Goal: Task Accomplishment & Management: Manage account settings

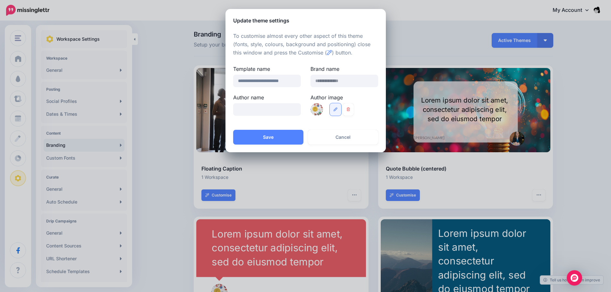
click at [336, 109] on icon at bounding box center [335, 109] width 4 height 4
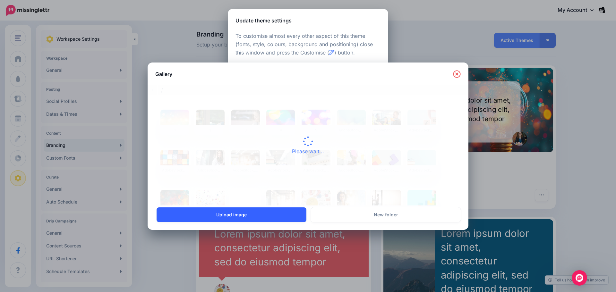
click at [293, 215] on link "Upload image" at bounding box center [231, 214] width 150 height 15
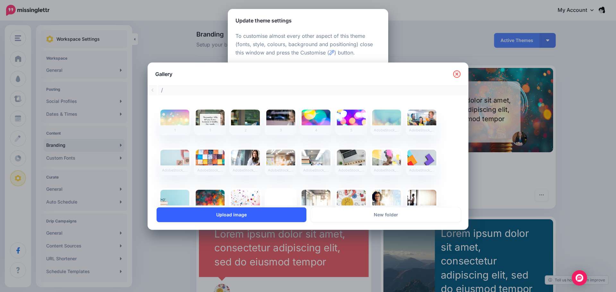
click at [259, 211] on link "Upload image" at bounding box center [231, 214] width 150 height 15
click at [281, 212] on link "Upload image" at bounding box center [231, 214] width 150 height 15
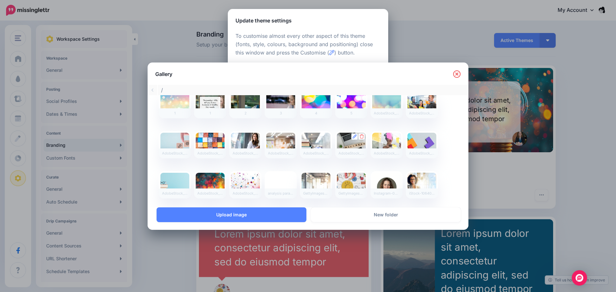
scroll to position [11, 0]
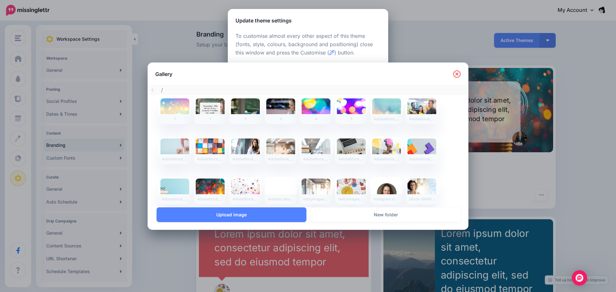
click at [457, 71] on icon at bounding box center [456, 73] width 7 height 7
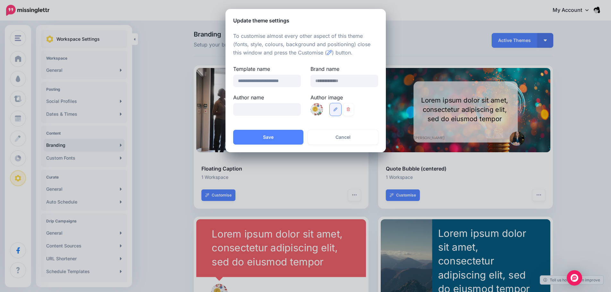
click at [333, 109] on icon at bounding box center [335, 109] width 4 height 4
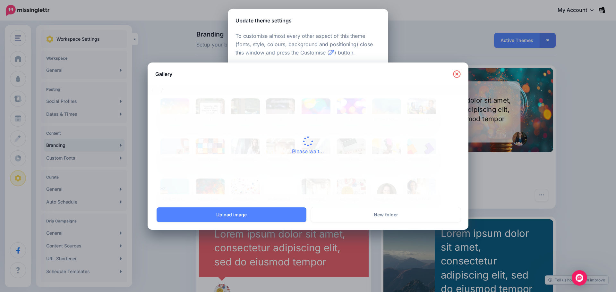
click at [454, 75] on icon at bounding box center [457, 74] width 8 height 8
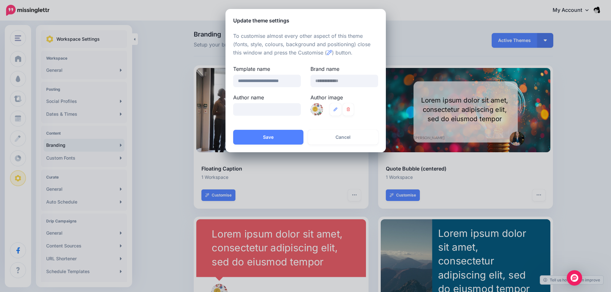
click at [314, 107] on div at bounding box center [316, 109] width 13 height 13
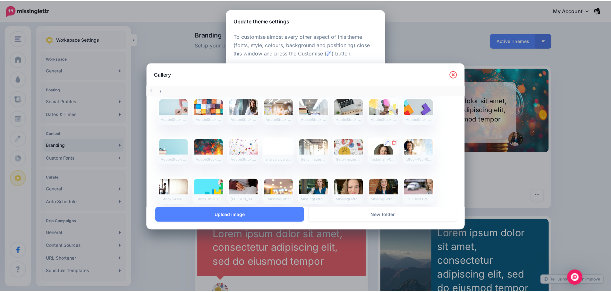
scroll to position [43, 0]
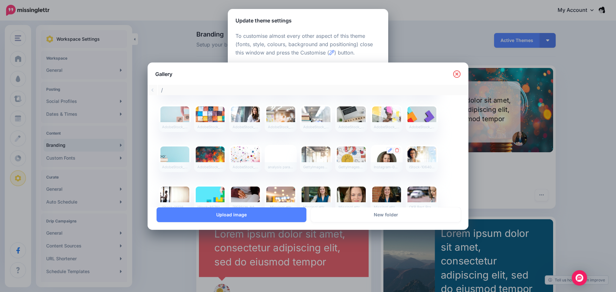
click at [387, 160] on div at bounding box center [386, 159] width 29 height 24
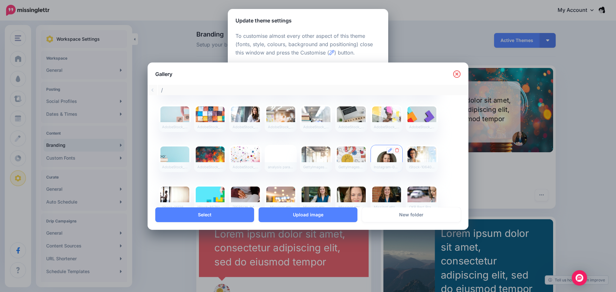
click at [387, 160] on div at bounding box center [386, 159] width 29 height 24
click at [318, 214] on link "Upload image" at bounding box center [307, 214] width 99 height 15
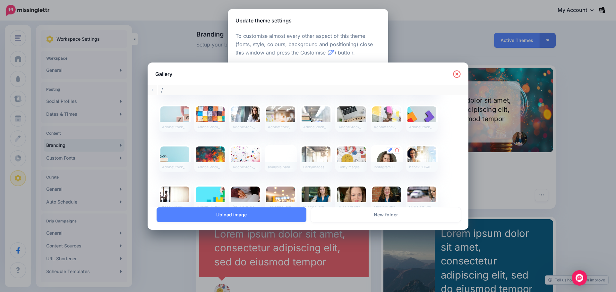
click at [387, 161] on div at bounding box center [386, 159] width 29 height 24
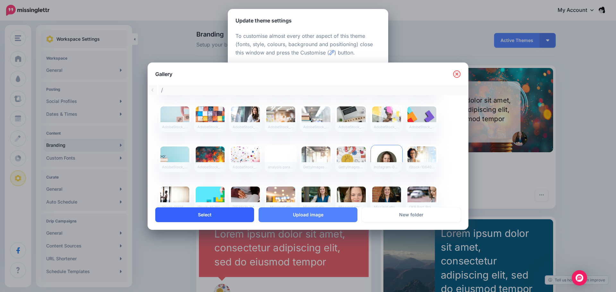
click at [224, 218] on link "Select" at bounding box center [204, 214] width 99 height 15
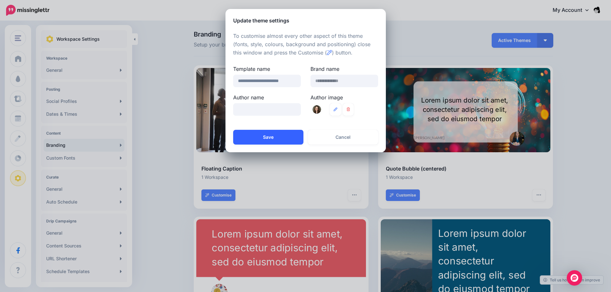
click at [291, 142] on button "Save" at bounding box center [268, 137] width 70 height 15
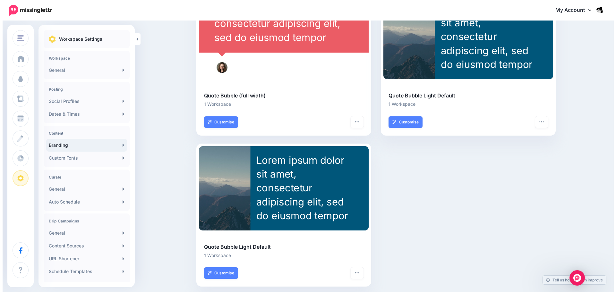
scroll to position [0, 0]
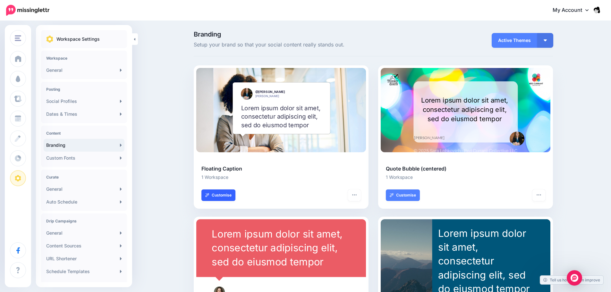
click at [235, 195] on link "Customise" at bounding box center [218, 196] width 34 height 12
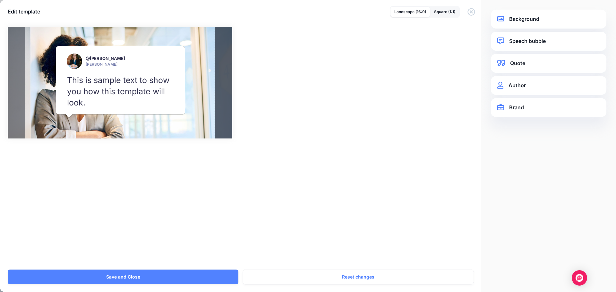
scroll to position [192, 0]
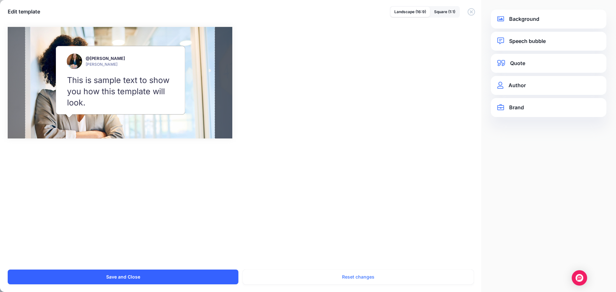
click at [211, 276] on button "Save and Close" at bounding box center [123, 277] width 231 height 15
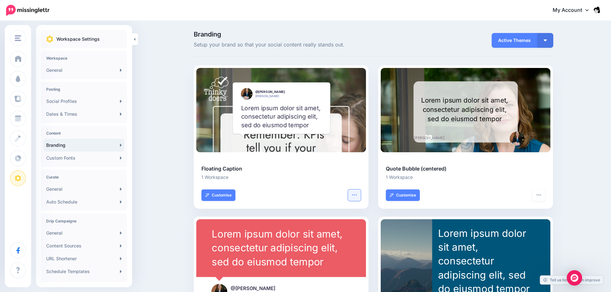
click at [359, 200] on button "button" at bounding box center [354, 196] width 13 height 12
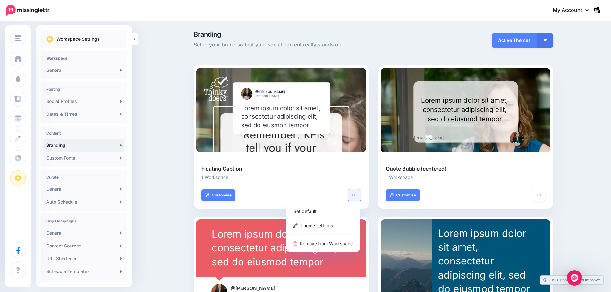
click at [280, 187] on div at bounding box center [280, 185] width 159 height 8
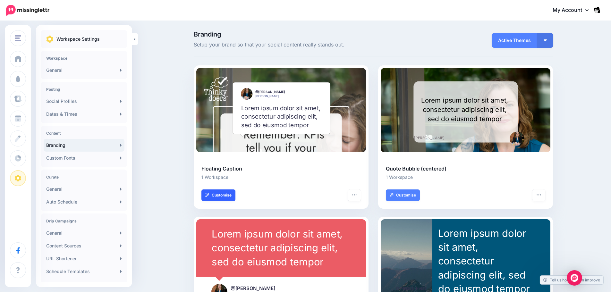
click at [224, 191] on link "Customise" at bounding box center [218, 196] width 34 height 12
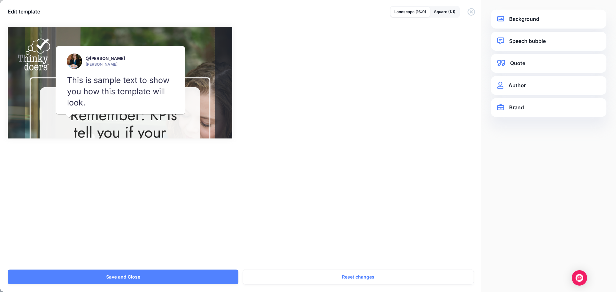
click at [538, 20] on link "Background" at bounding box center [548, 19] width 103 height 9
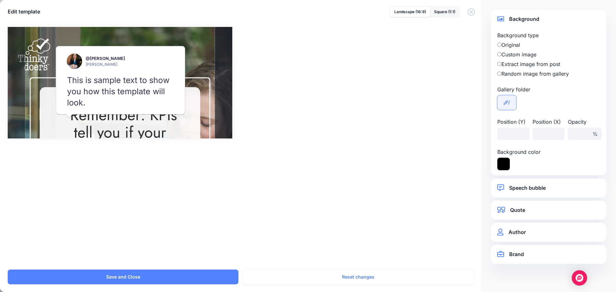
click at [510, 99] on link "/" at bounding box center [506, 102] width 19 height 15
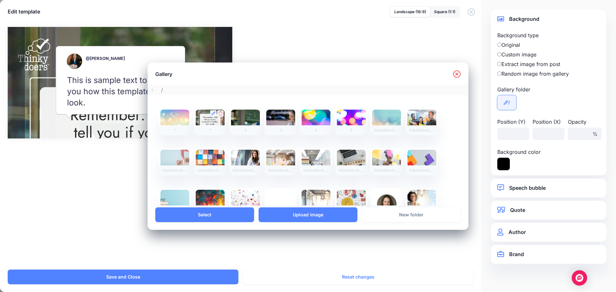
click at [220, 112] on icon at bounding box center [220, 113] width 4 height 4
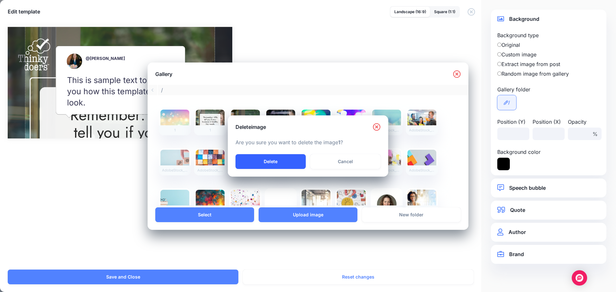
click at [295, 158] on link "Delete" at bounding box center [270, 161] width 70 height 15
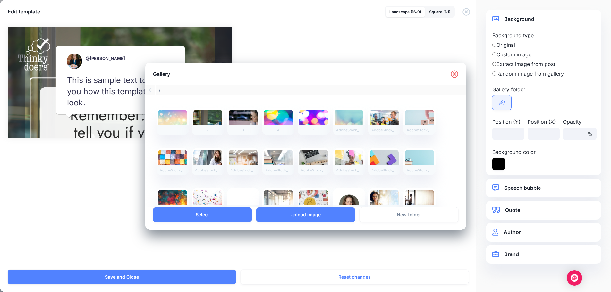
click at [173, 276] on div "Gallery Please wait... / 1 2 3 4 5 AdobeStock_104621726 AdobeStock_153538369 Ad…" at bounding box center [305, 146] width 611 height 292
click at [454, 73] on icon at bounding box center [455, 74] width 8 height 8
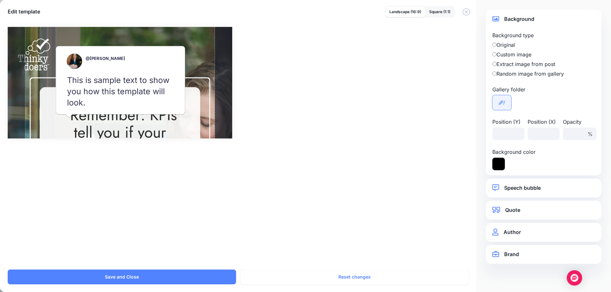
click at [192, 267] on div "Combined Shape Created with Sketch. @saralobkovich Sara Lobkovich /" at bounding box center [305, 144] width 611 height 250
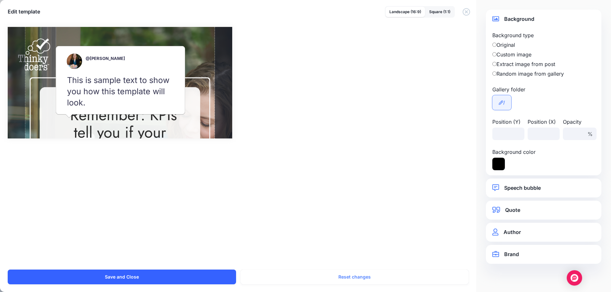
click at [190, 273] on button "Save and Close" at bounding box center [122, 277] width 228 height 15
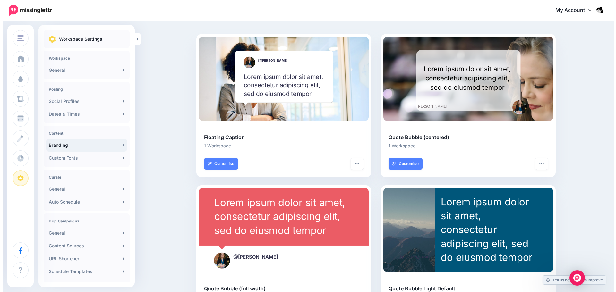
scroll to position [32, 0]
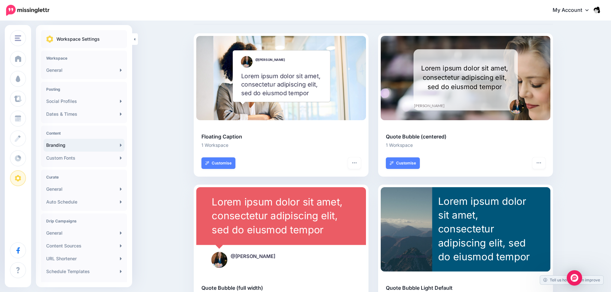
click at [519, 108] on div at bounding box center [517, 107] width 15 height 14
click at [419, 164] on link "Customise" at bounding box center [403, 163] width 34 height 12
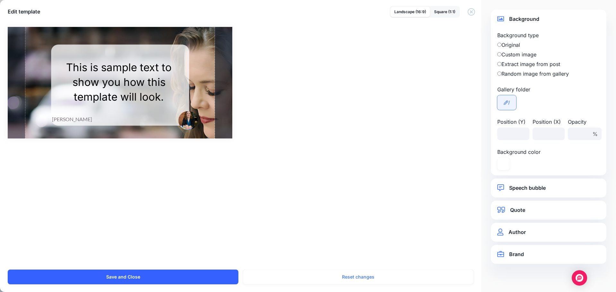
click at [211, 273] on button "Save and Close" at bounding box center [123, 277] width 231 height 15
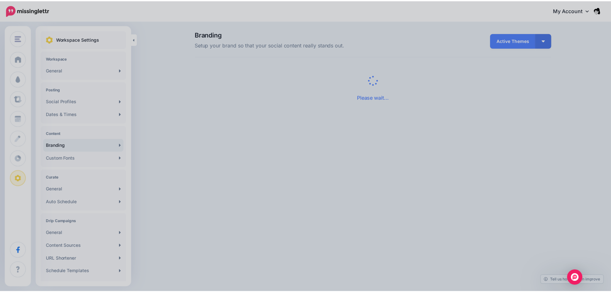
scroll to position [0, 0]
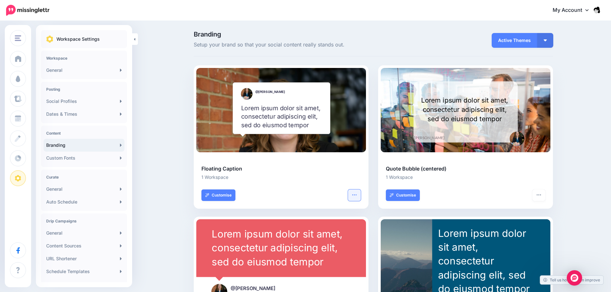
click at [352, 196] on button "button" at bounding box center [354, 196] width 13 height 12
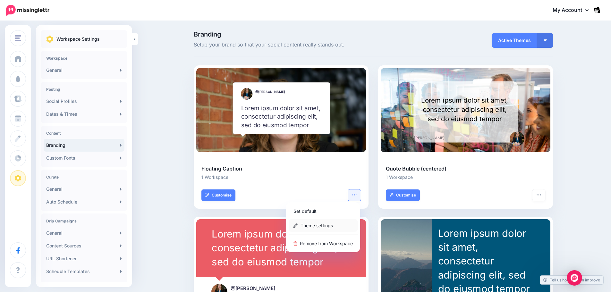
click at [314, 226] on link "Theme settings" at bounding box center [323, 225] width 69 height 13
type input "**********"
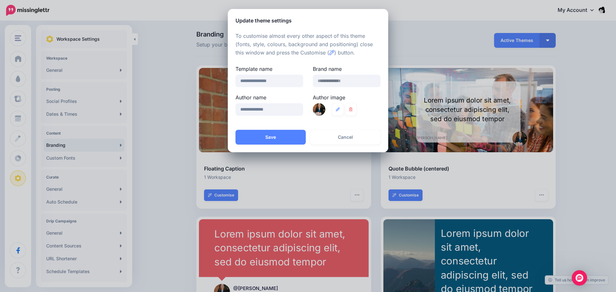
click at [313, 109] on div at bounding box center [319, 109] width 13 height 13
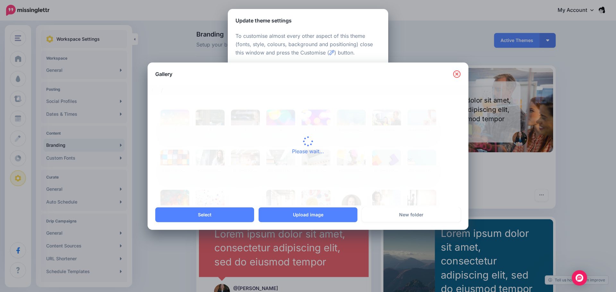
click at [316, 110] on div "Please wait..." at bounding box center [307, 146] width 321 height 122
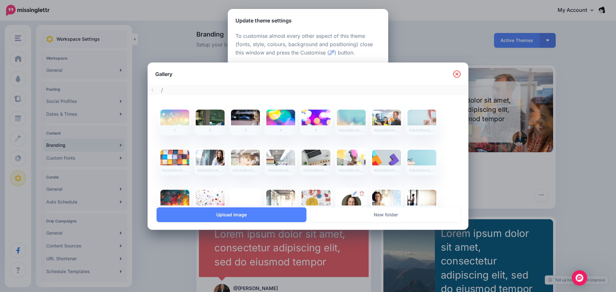
click at [349, 201] on div at bounding box center [351, 202] width 29 height 24
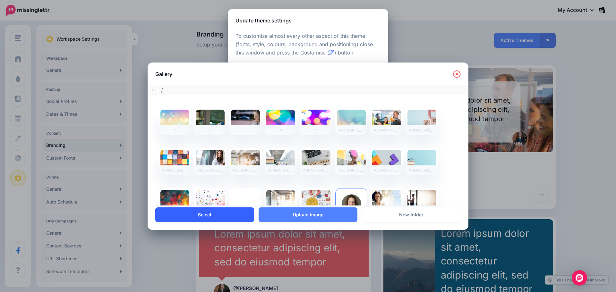
click at [226, 215] on link "Select" at bounding box center [204, 214] width 99 height 15
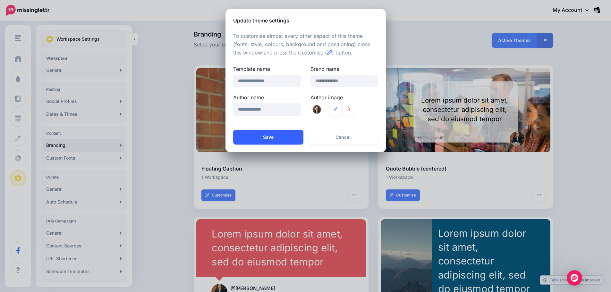
click at [265, 135] on button "Save" at bounding box center [268, 137] width 70 height 15
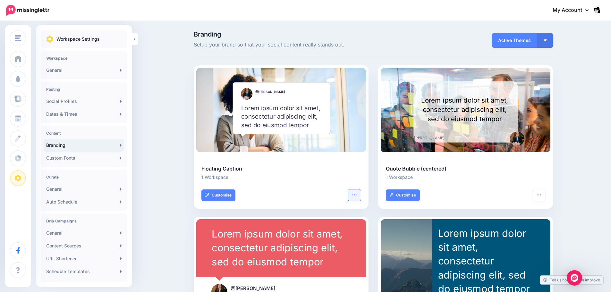
click at [351, 195] on button "button" at bounding box center [354, 196] width 13 height 12
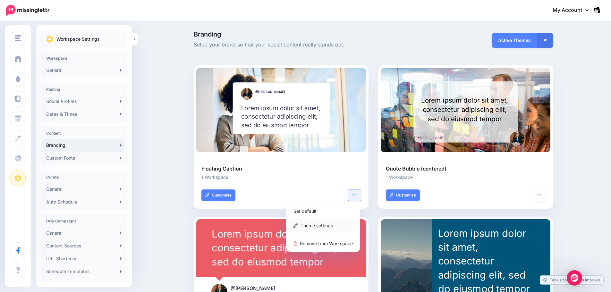
click at [294, 224] on link "Theme settings" at bounding box center [323, 225] width 69 height 13
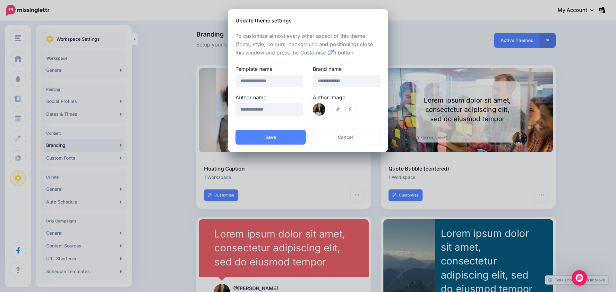
click at [321, 109] on div at bounding box center [319, 109] width 13 height 13
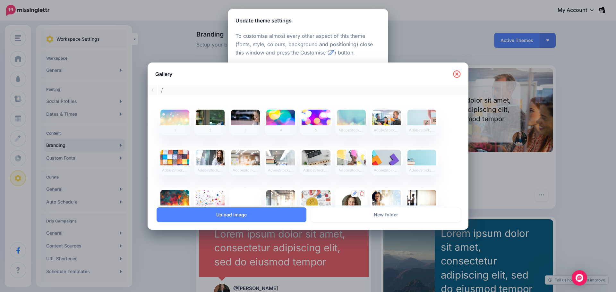
click at [351, 198] on div at bounding box center [351, 202] width 29 height 24
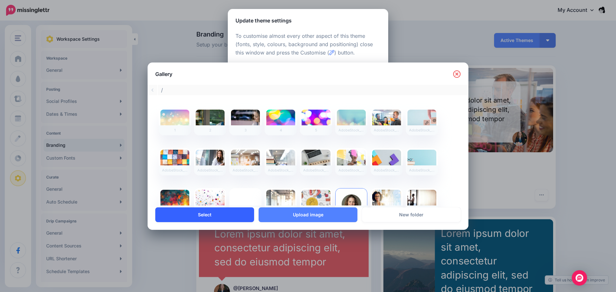
click at [215, 217] on link "Select" at bounding box center [204, 214] width 99 height 15
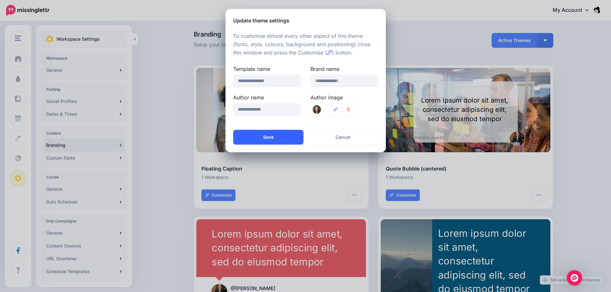
click at [301, 138] on button "Save" at bounding box center [268, 137] width 70 height 15
click at [283, 136] on button "Save" at bounding box center [268, 137] width 70 height 15
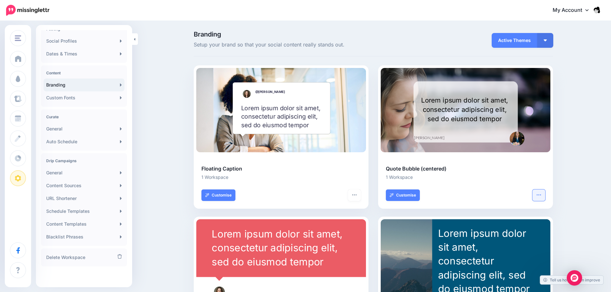
click at [541, 196] on icon "button" at bounding box center [538, 194] width 5 height 5
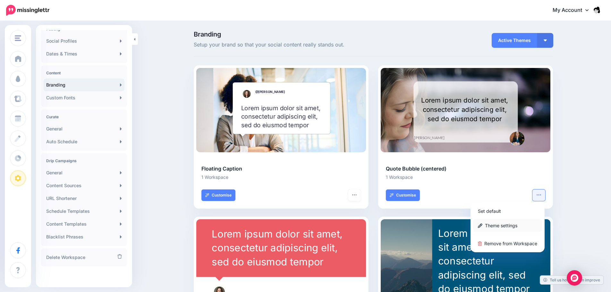
click at [505, 224] on link "Theme settings" at bounding box center [507, 225] width 69 height 13
type input "**********"
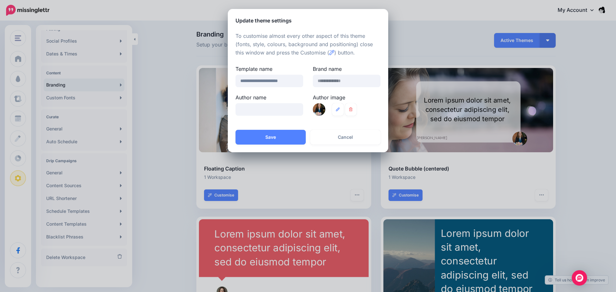
click at [320, 108] on div at bounding box center [319, 109] width 13 height 13
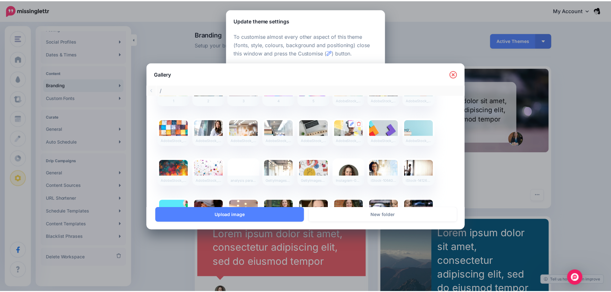
scroll to position [32, 0]
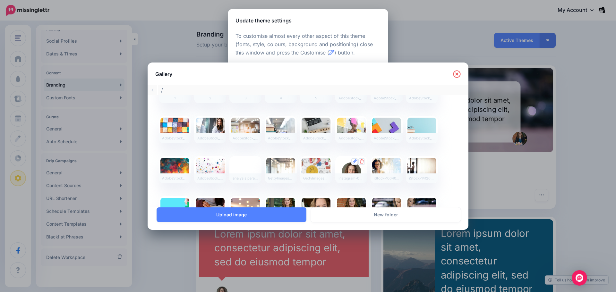
click at [349, 172] on div at bounding box center [351, 170] width 29 height 24
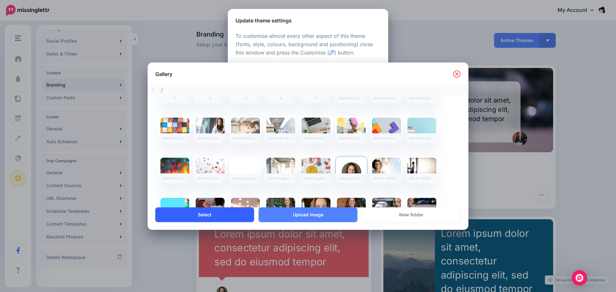
click at [216, 215] on link "Select" at bounding box center [204, 214] width 99 height 15
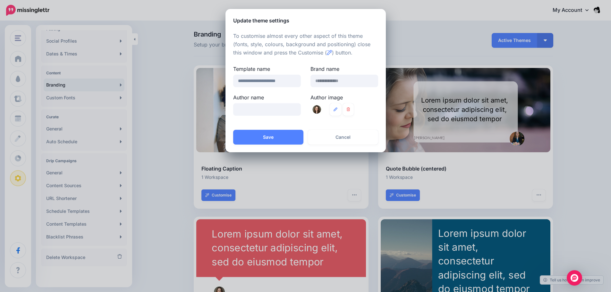
click at [279, 127] on div "**********" at bounding box center [305, 76] width 160 height 105
click at [273, 137] on button "Save" at bounding box center [268, 137] width 70 height 15
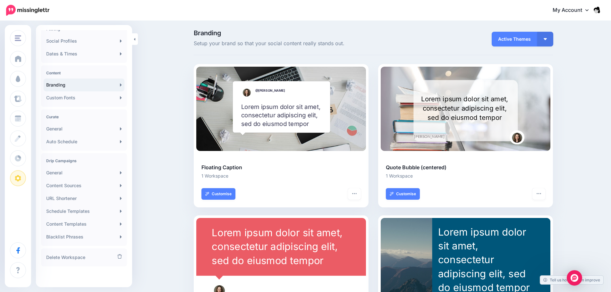
scroll to position [0, 0]
